Goal: Task Accomplishment & Management: Complete application form

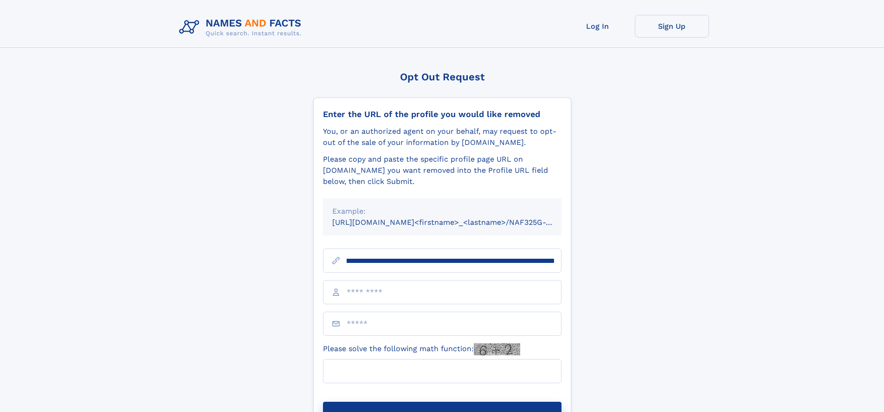
scroll to position [0, 110]
type input "**********"
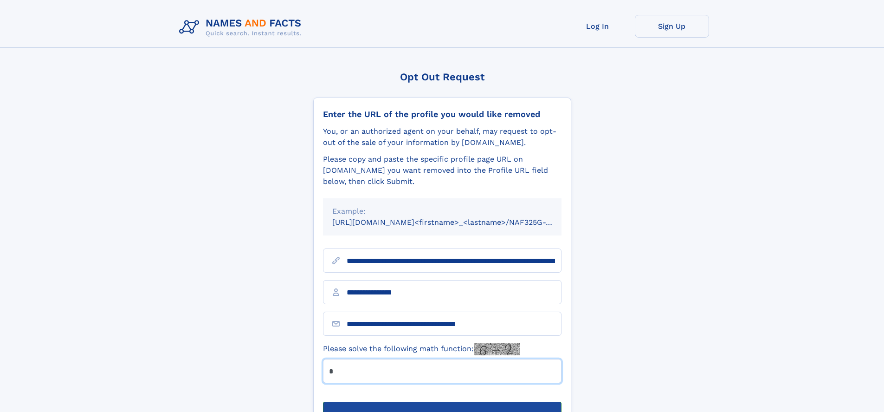
type input "*"
click at [442, 402] on button "Submit Opt Out Request" at bounding box center [442, 417] width 239 height 30
